Goal: Transaction & Acquisition: Purchase product/service

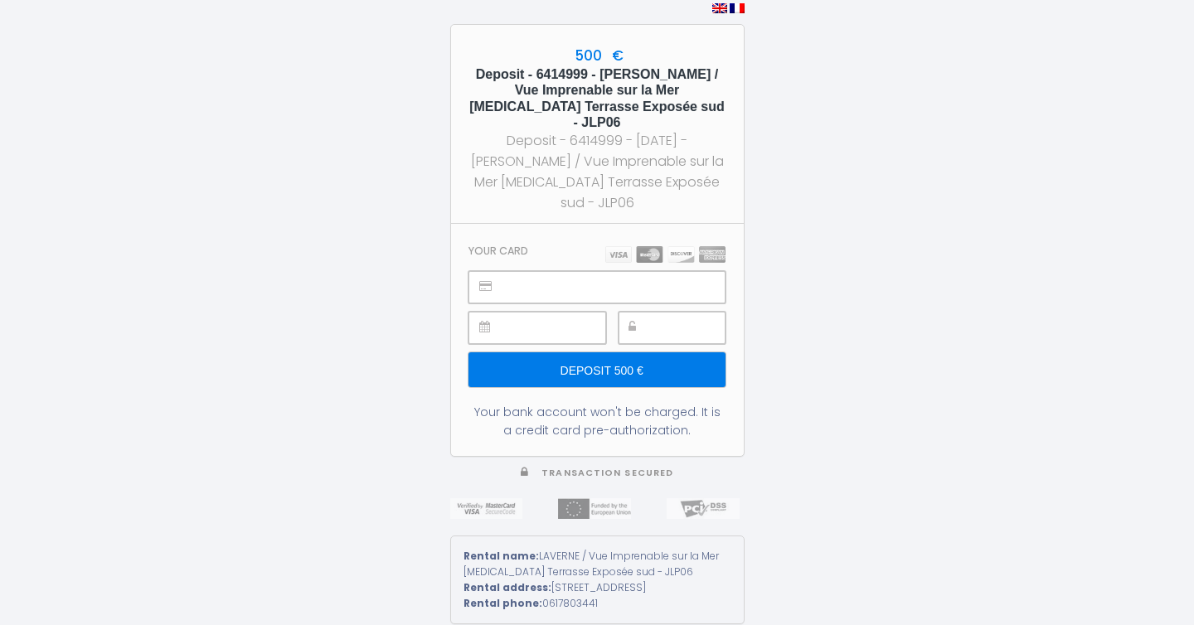
click at [498, 271] on div at bounding box center [596, 287] width 256 height 32
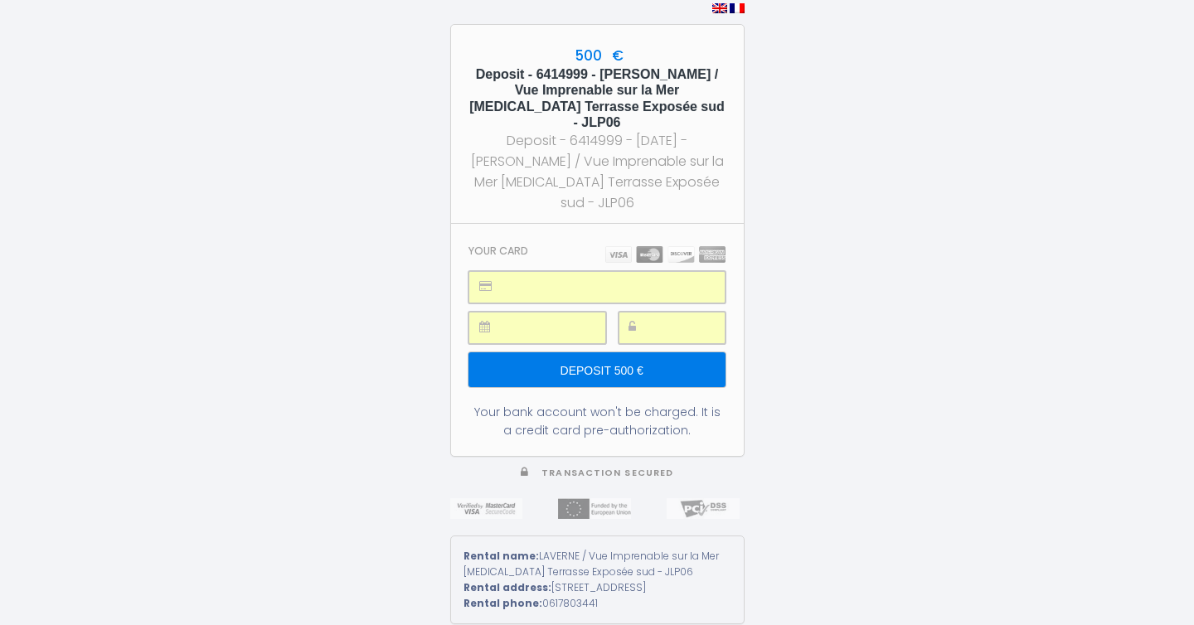
click at [607, 352] on input "Deposit 500 €" at bounding box center [596, 369] width 256 height 35
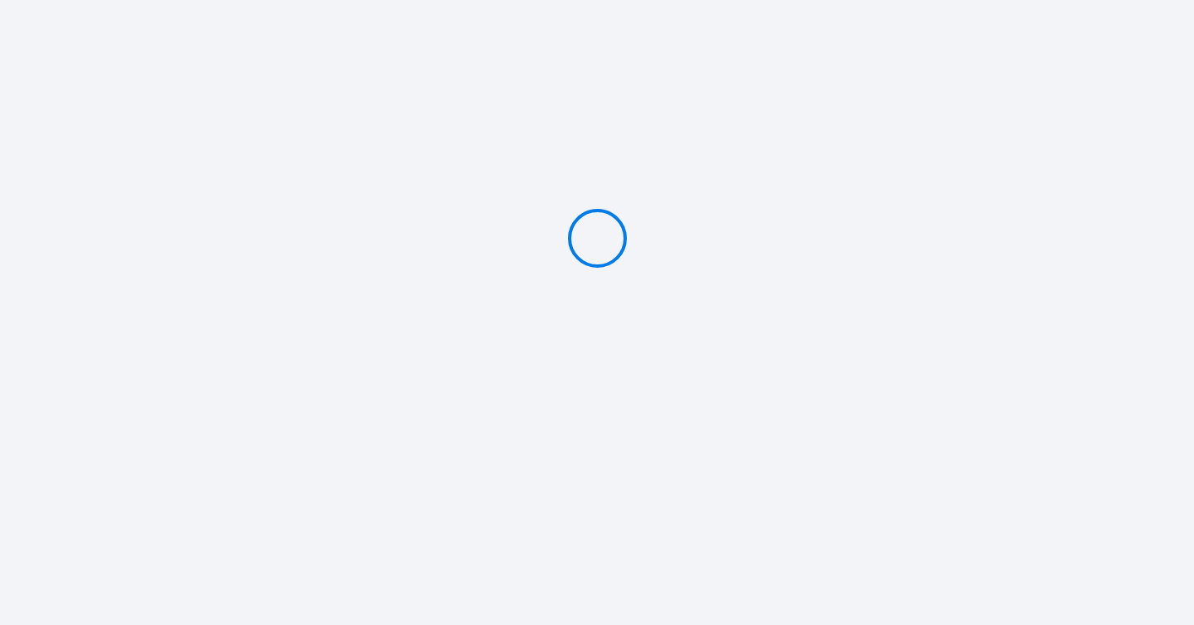
type input "Deposit 500 €"
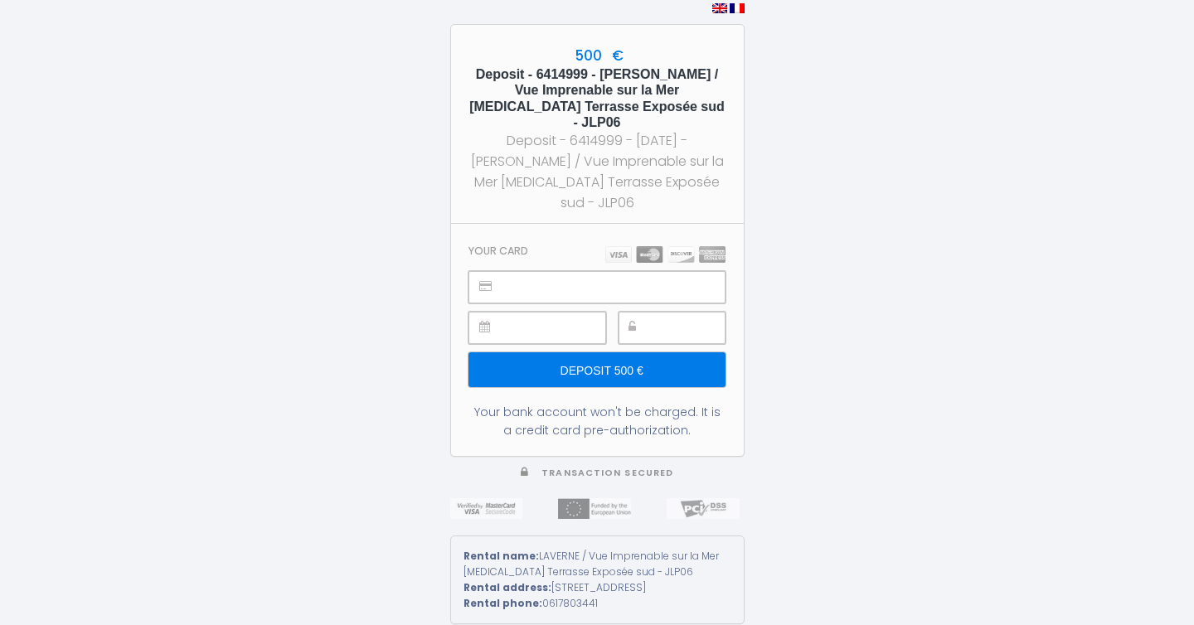
type input "Deposit 500 €"
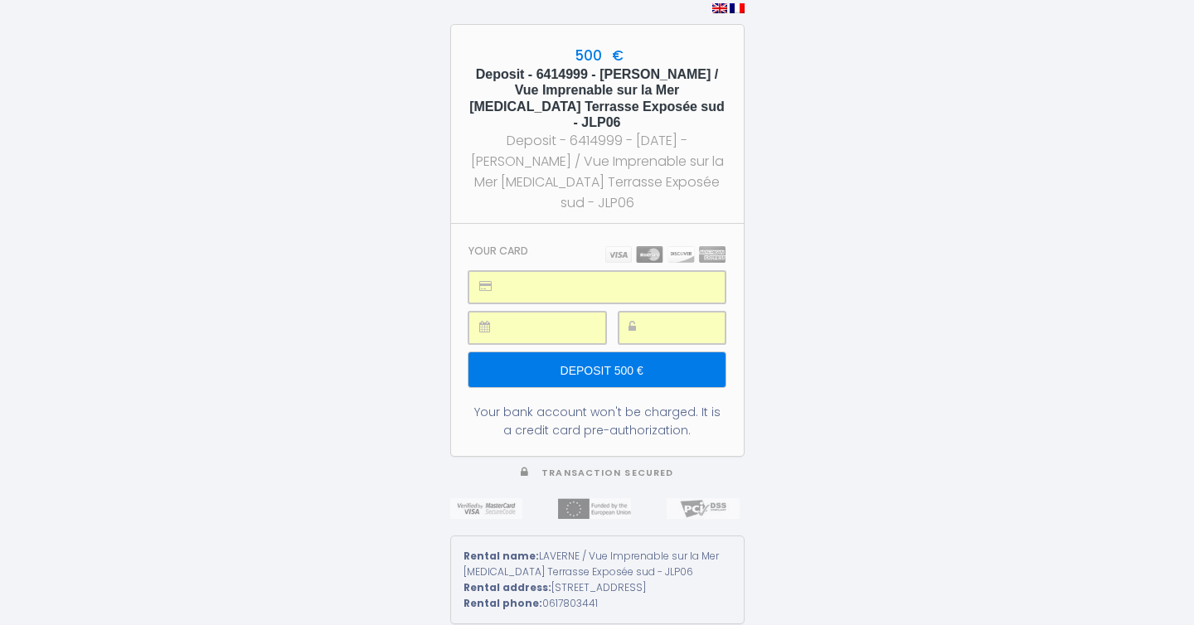
click at [637, 353] on input "Deposit 500 €" at bounding box center [596, 369] width 256 height 35
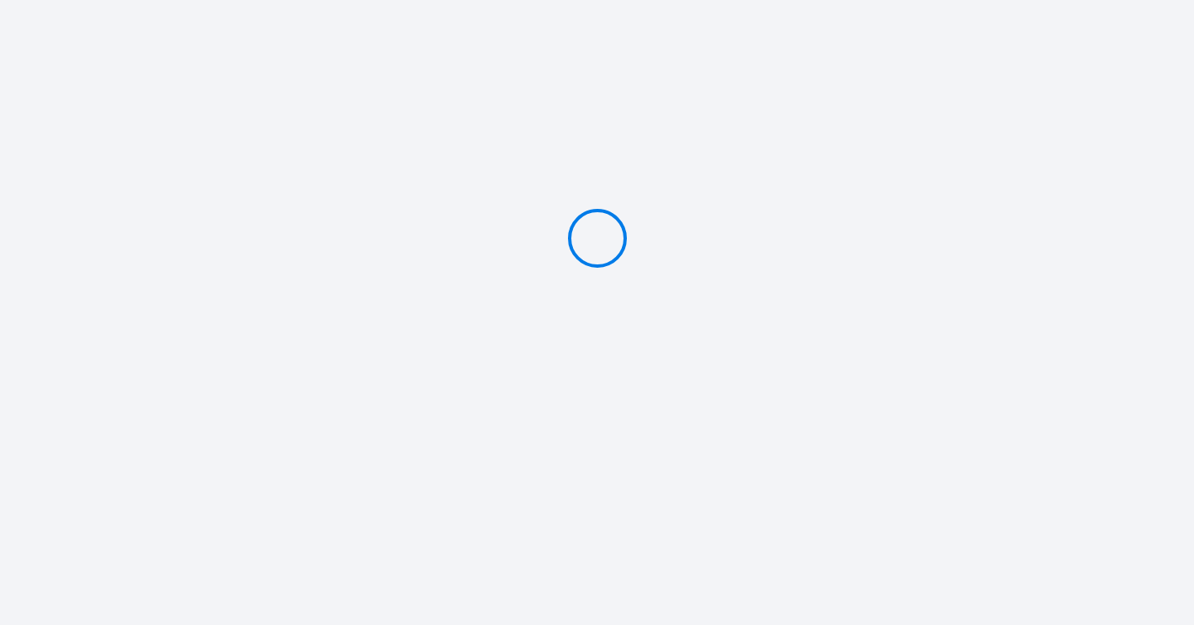
type input "Deposit 500 €"
